Goal: Find specific page/section: Find specific page/section

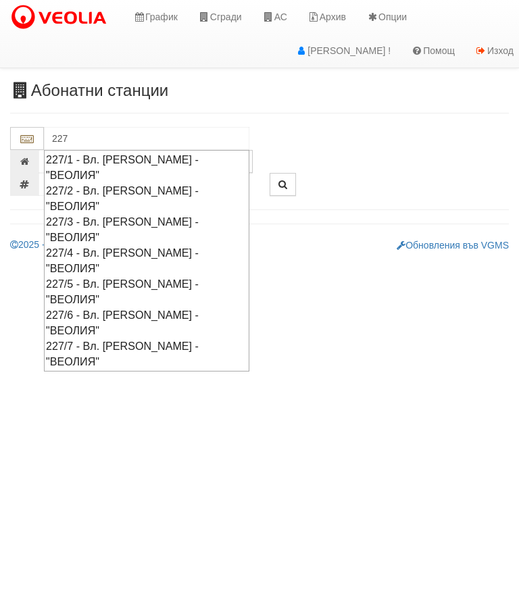
click at [174, 183] on div "227/2 - Вл. [PERSON_NAME] - "ВЕОЛИЯ"" at bounding box center [146, 198] width 201 height 31
type input "227/2 - Вл. [PERSON_NAME] - "ВЕОЛИЯ""
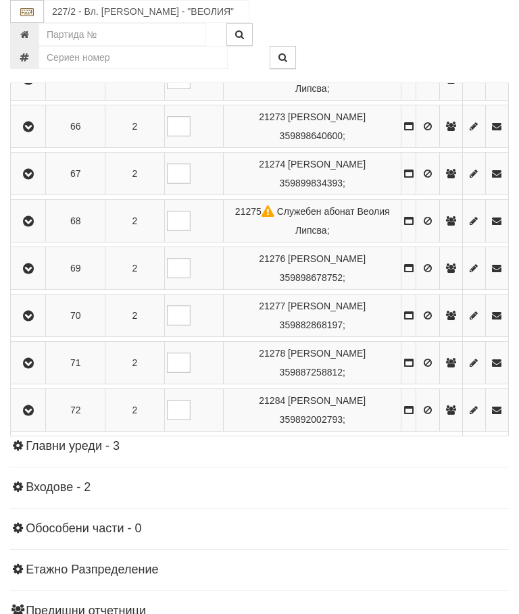
scroll to position [1810, 0]
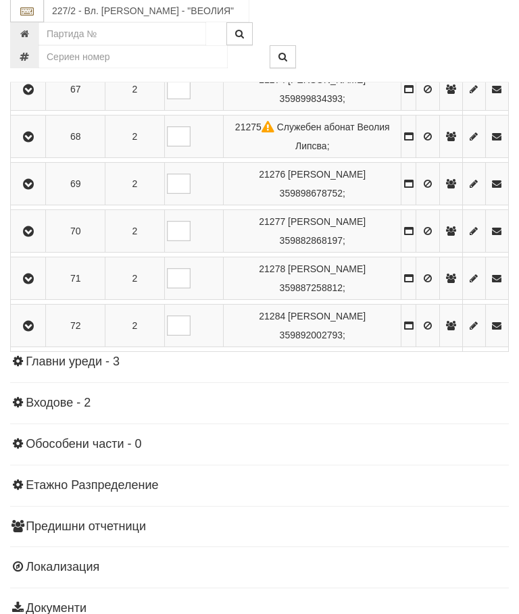
click at [36, 284] on icon "button" at bounding box center [28, 279] width 16 height 9
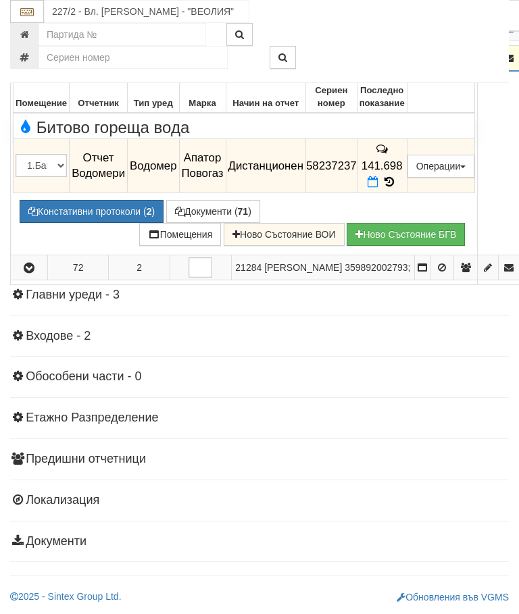
scroll to position [1744, 0]
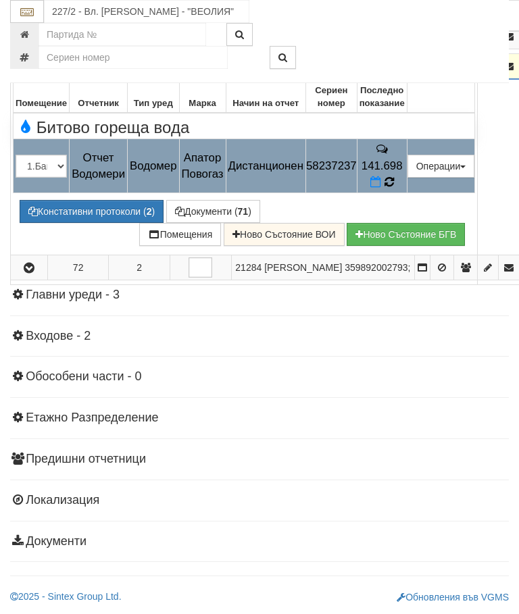
click at [394, 188] on icon at bounding box center [388, 181] width 9 height 11
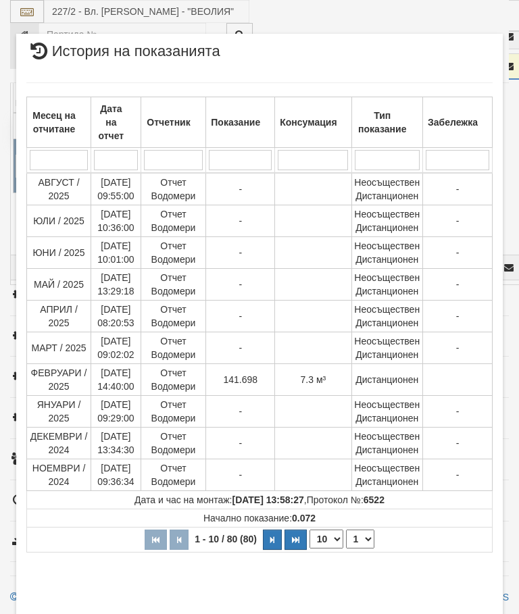
select select "10"
select select "1"
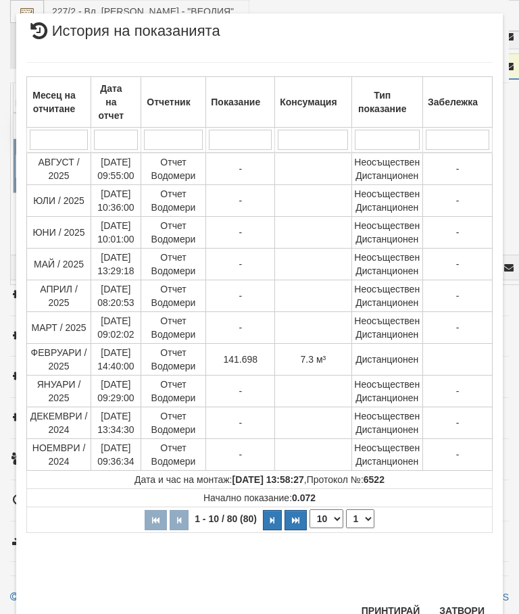
scroll to position [678, 0]
click at [453, 610] on button "Затвори" at bounding box center [461, 611] width 61 height 22
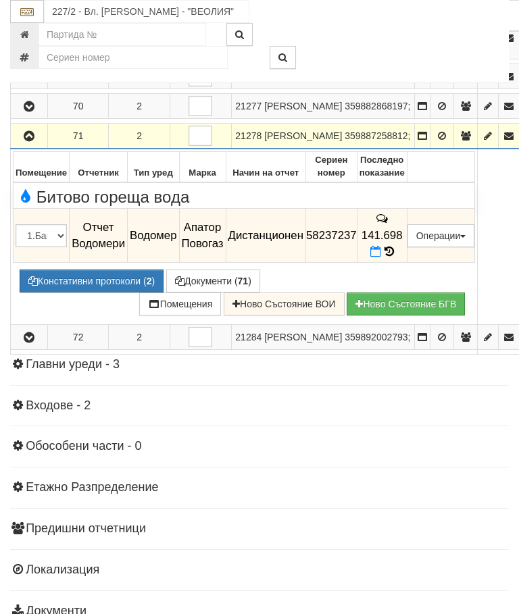
scroll to position [1608, 0]
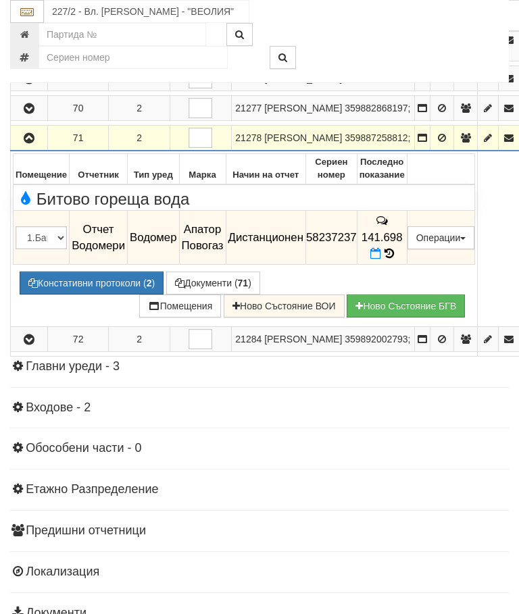
click at [30, 143] on icon "button" at bounding box center [29, 138] width 16 height 9
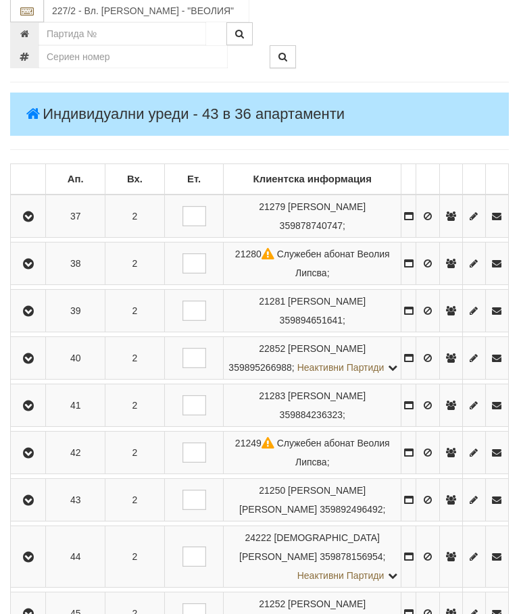
scroll to position [143, 0]
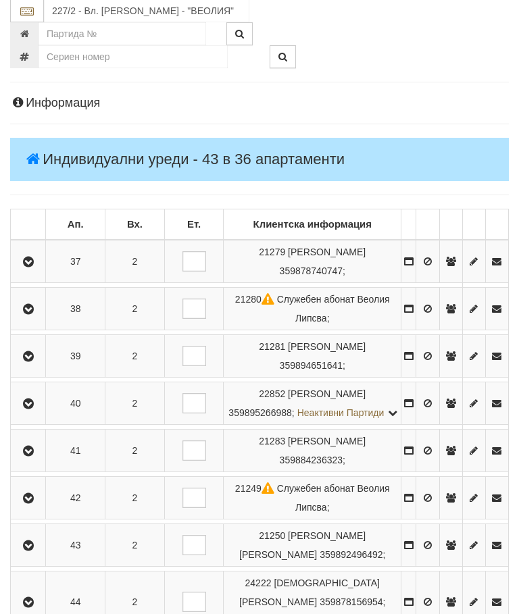
click at [38, 406] on button "button" at bounding box center [28, 404] width 30 height 20
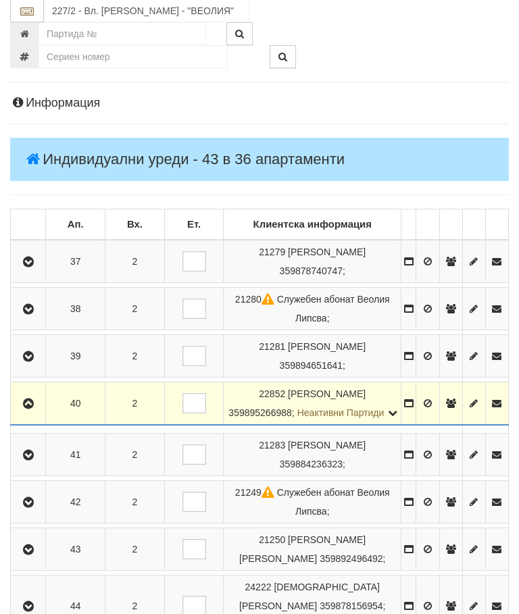
scroll to position [144, 0]
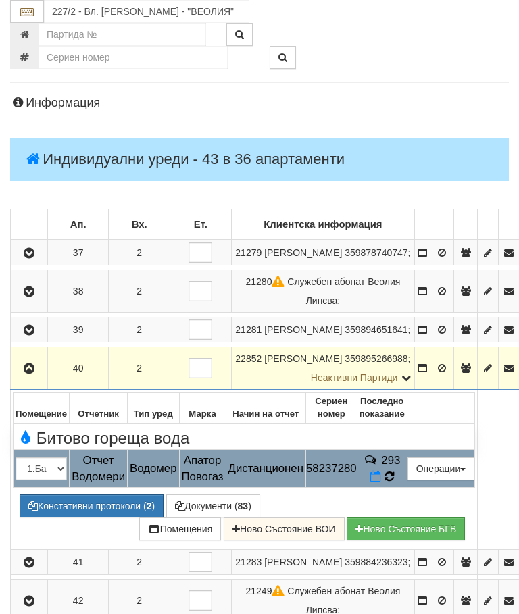
click at [395, 482] on icon at bounding box center [388, 476] width 12 height 11
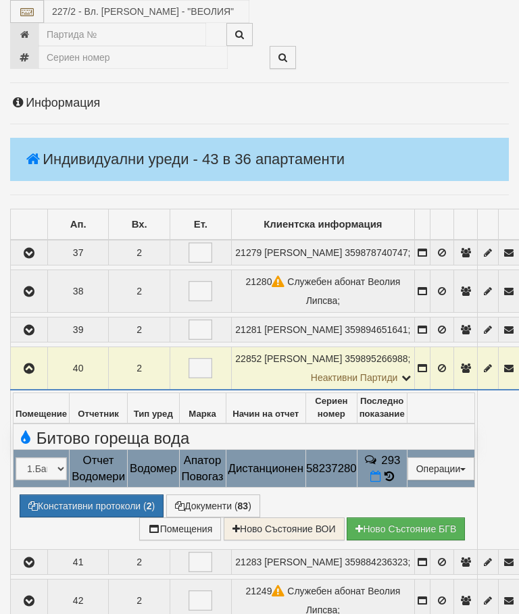
select select "10"
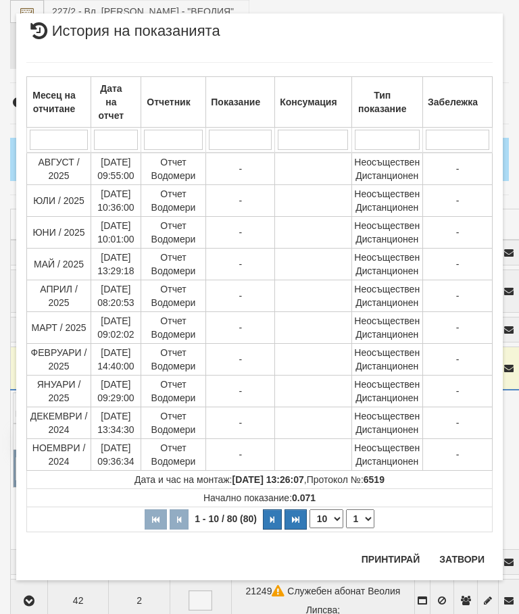
scroll to position [1221, 0]
click at [365, 519] on select "1 2 3 4 5 6 7 8" at bounding box center [360, 519] width 28 height 19
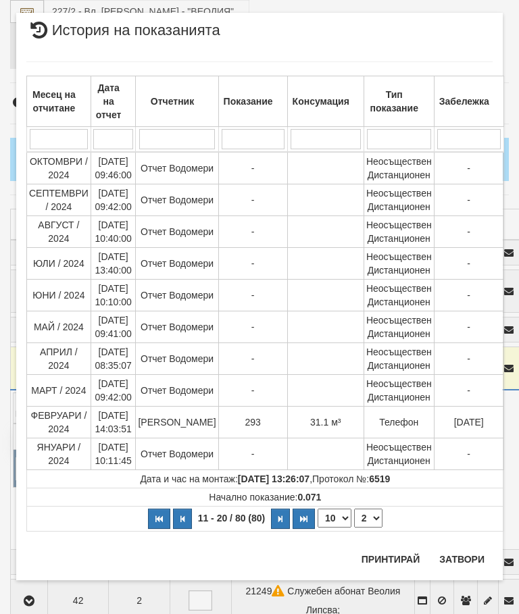
scroll to position [21, 0]
click at [372, 517] on select "1 2 3 4 5 6 7 8" at bounding box center [368, 518] width 28 height 19
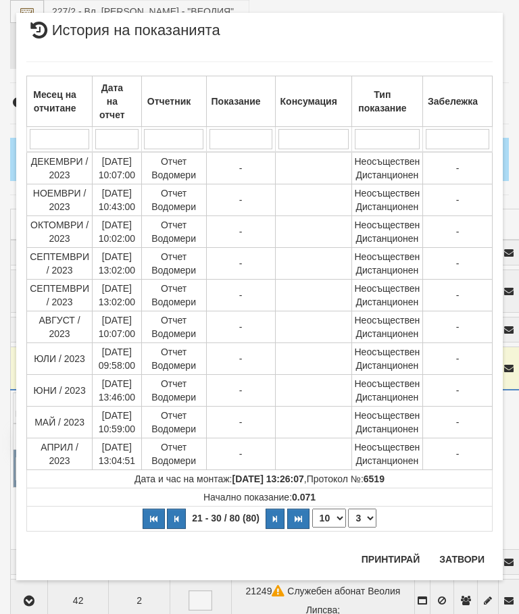
click at [364, 525] on select "1 2 3 4 5 6 7 8" at bounding box center [362, 518] width 28 height 19
select select "4"
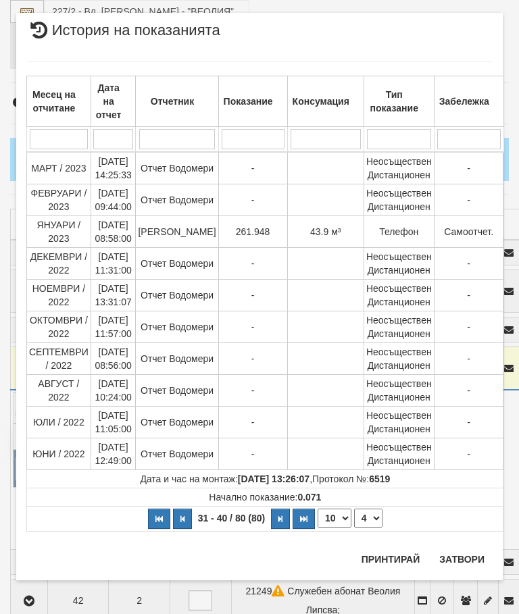
click at [464, 557] on button "Затвори" at bounding box center [461, 560] width 61 height 22
